Goal: Information Seeking & Learning: Learn about a topic

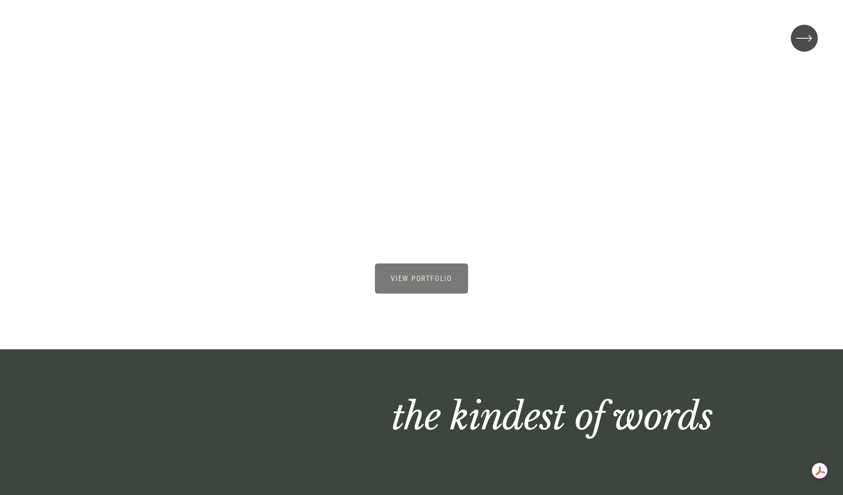
scroll to position [3023, 0]
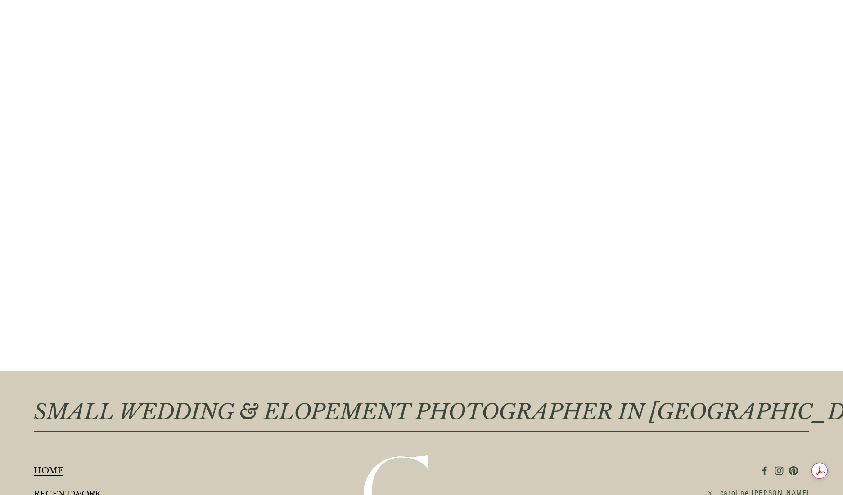
scroll to position [4986, 0]
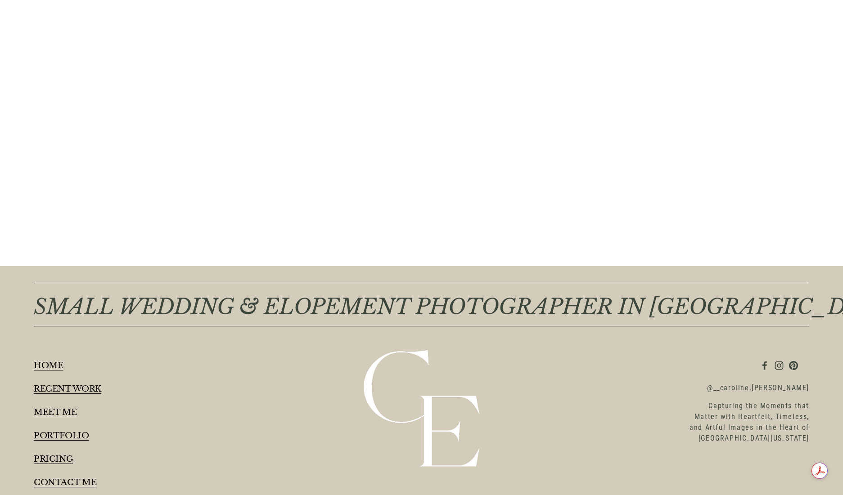
click at [47, 455] on link "PRICING" at bounding box center [53, 459] width 39 height 9
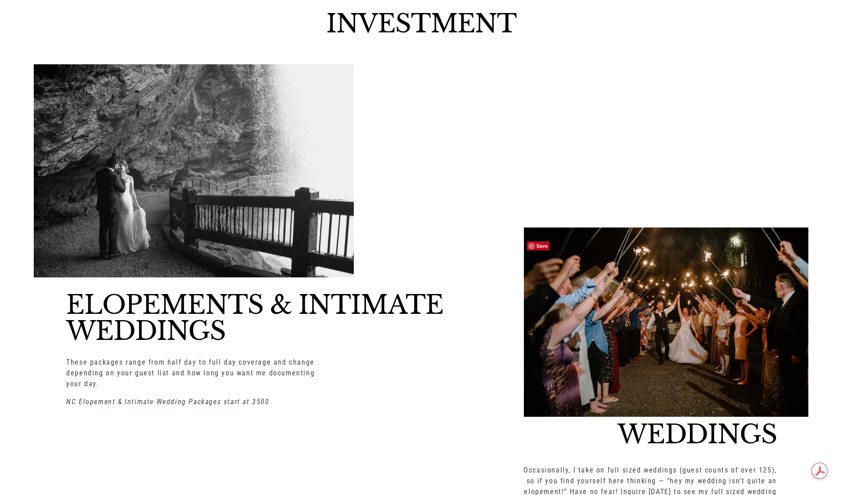
scroll to position [1184, 0]
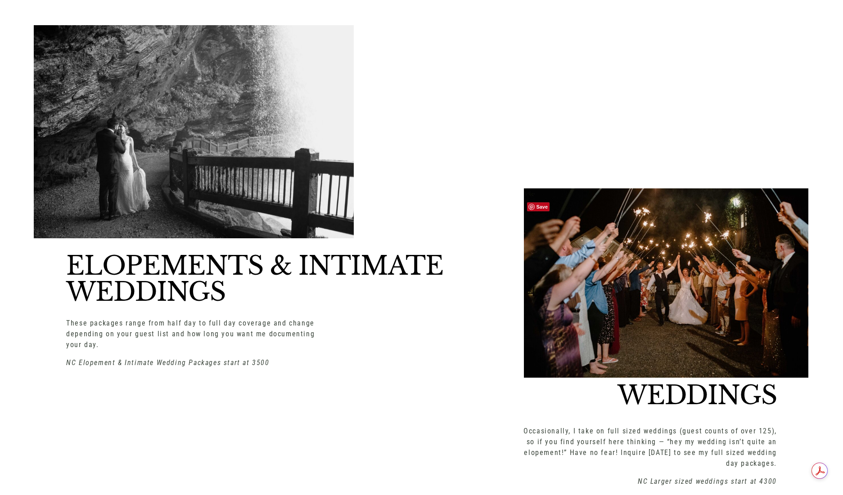
click at [650, 345] on div at bounding box center [666, 282] width 286 height 189
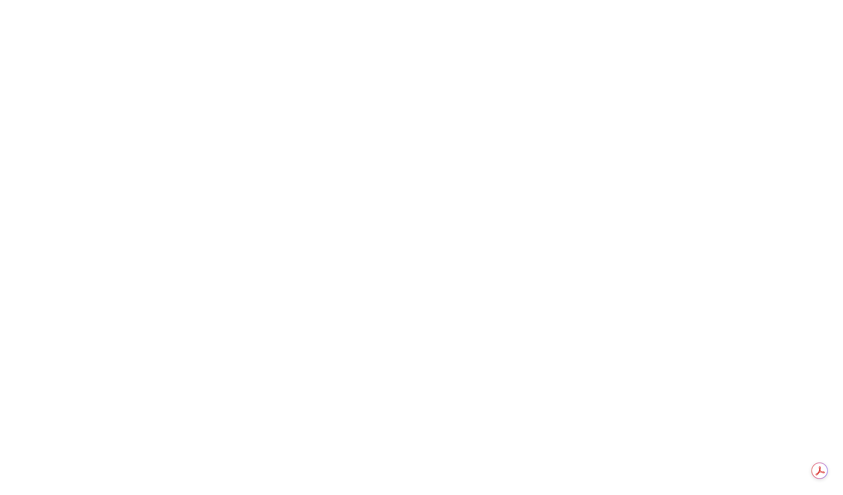
scroll to position [7661, 0]
